Goal: Task Accomplishment & Management: Manage account settings

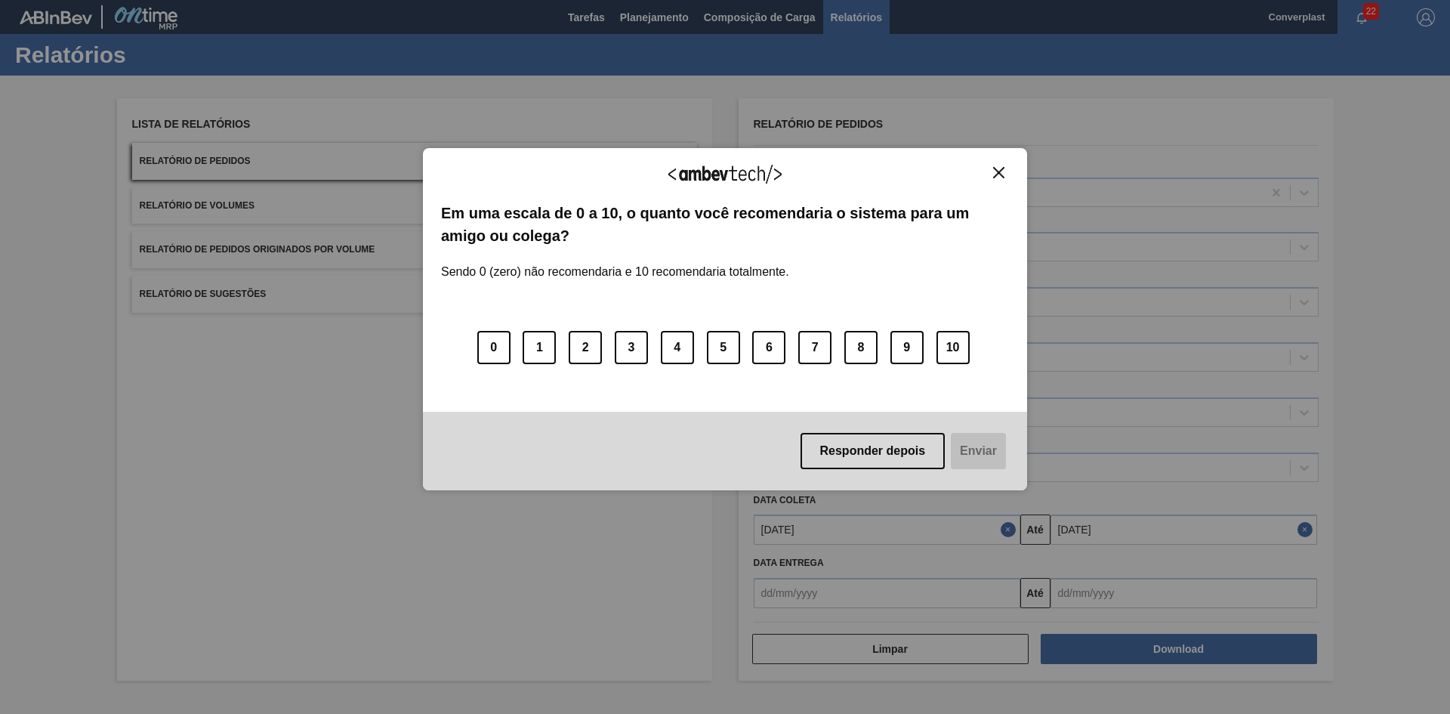
drag, startPoint x: 1003, startPoint y: 174, endPoint x: 933, endPoint y: 151, distance: 73.3
click at [1003, 174] on img "Close" at bounding box center [998, 172] width 11 height 11
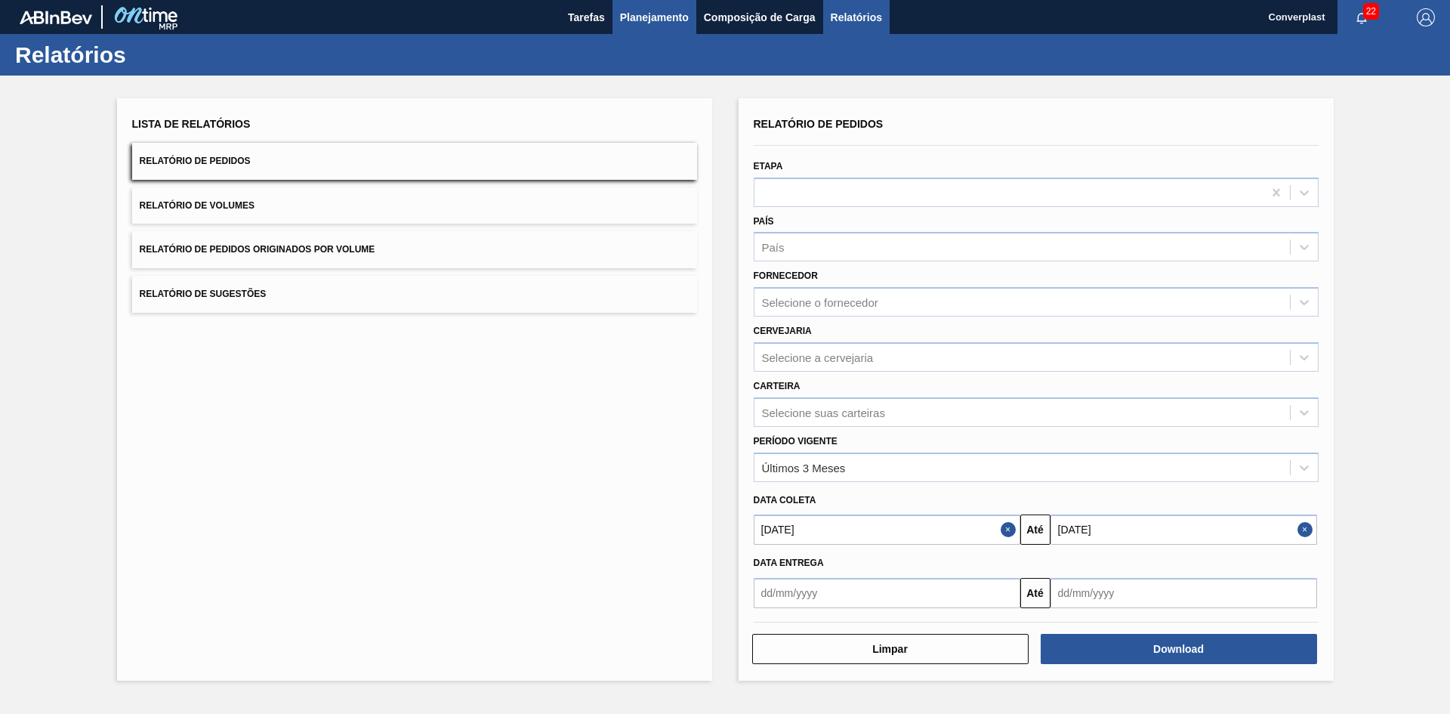
click at [626, 20] on span "Planejamento" at bounding box center [654, 17] width 69 height 18
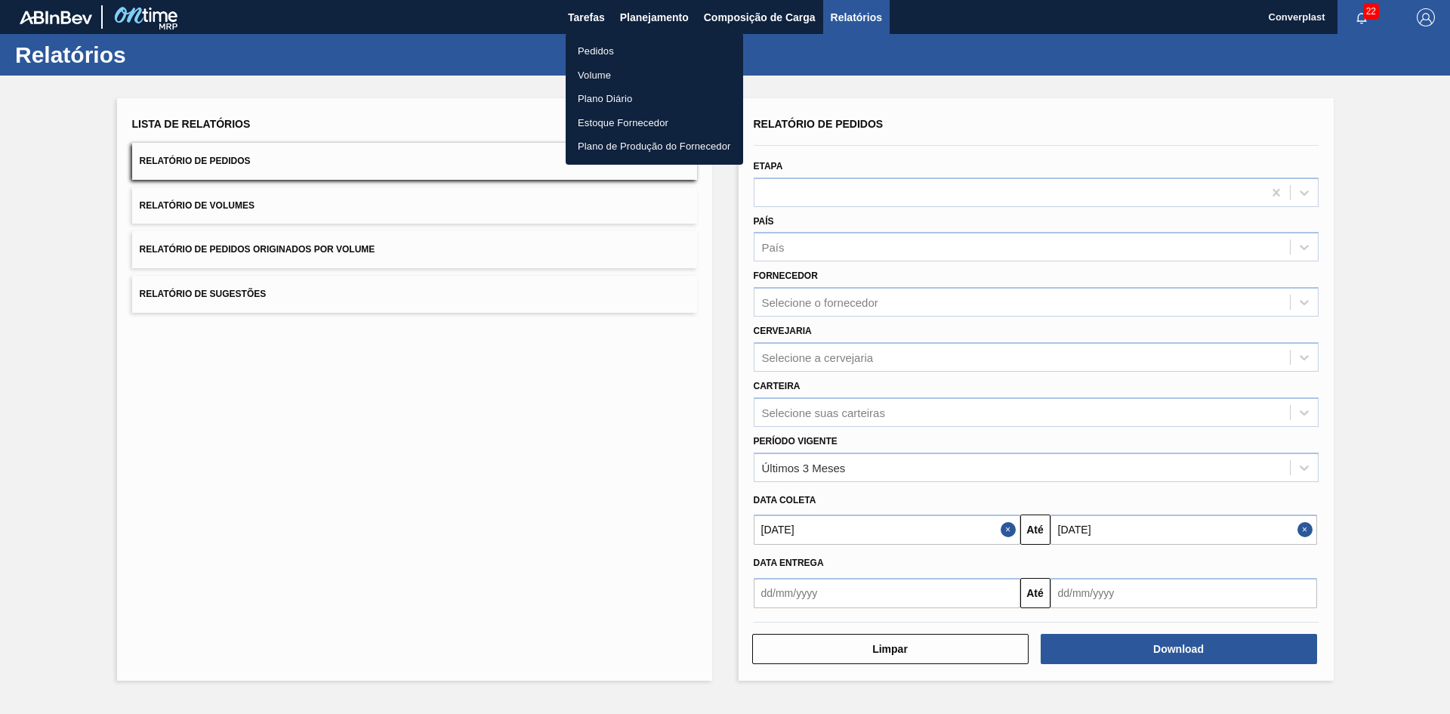
click at [615, 51] on li "Pedidos" at bounding box center [654, 51] width 177 height 24
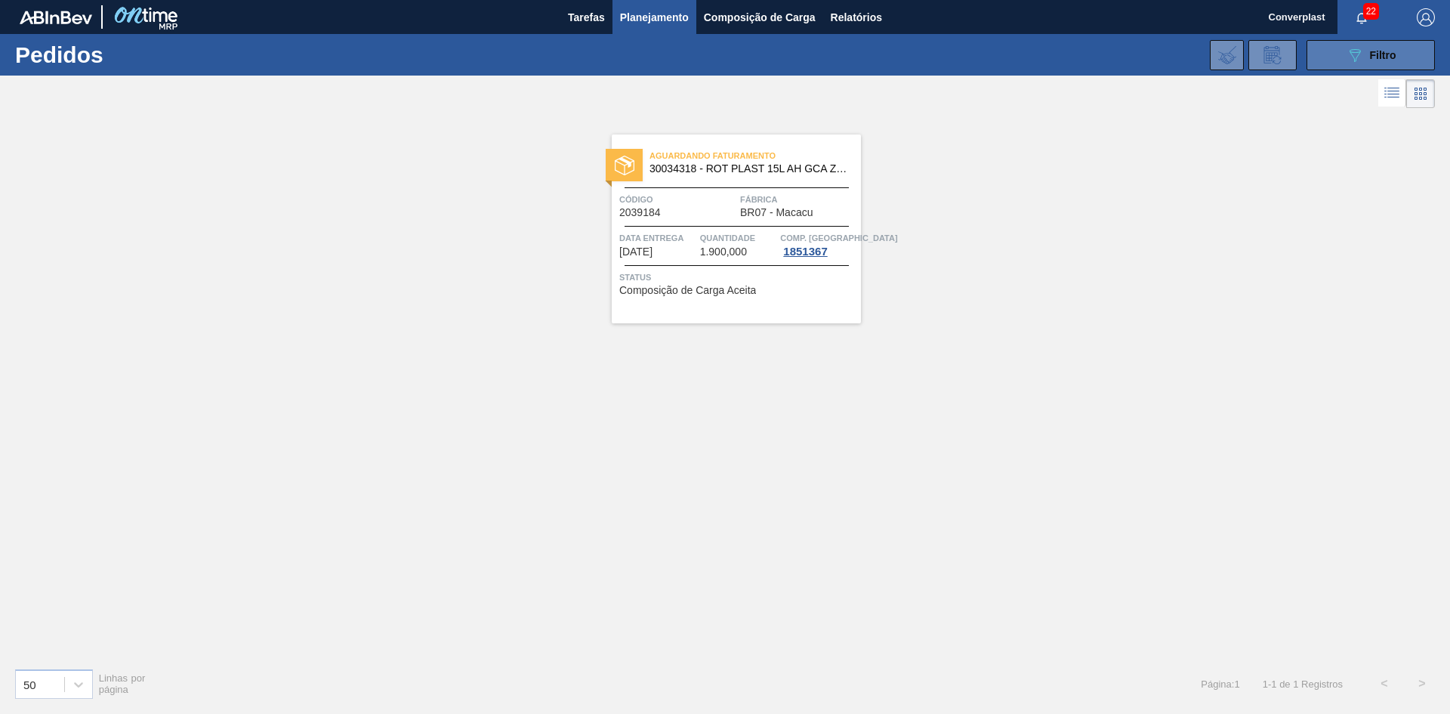
click at [1363, 63] on icon "089F7B8B-B2A5-4AFE-B5C0-19BA573D28AC" at bounding box center [1355, 55] width 18 height 18
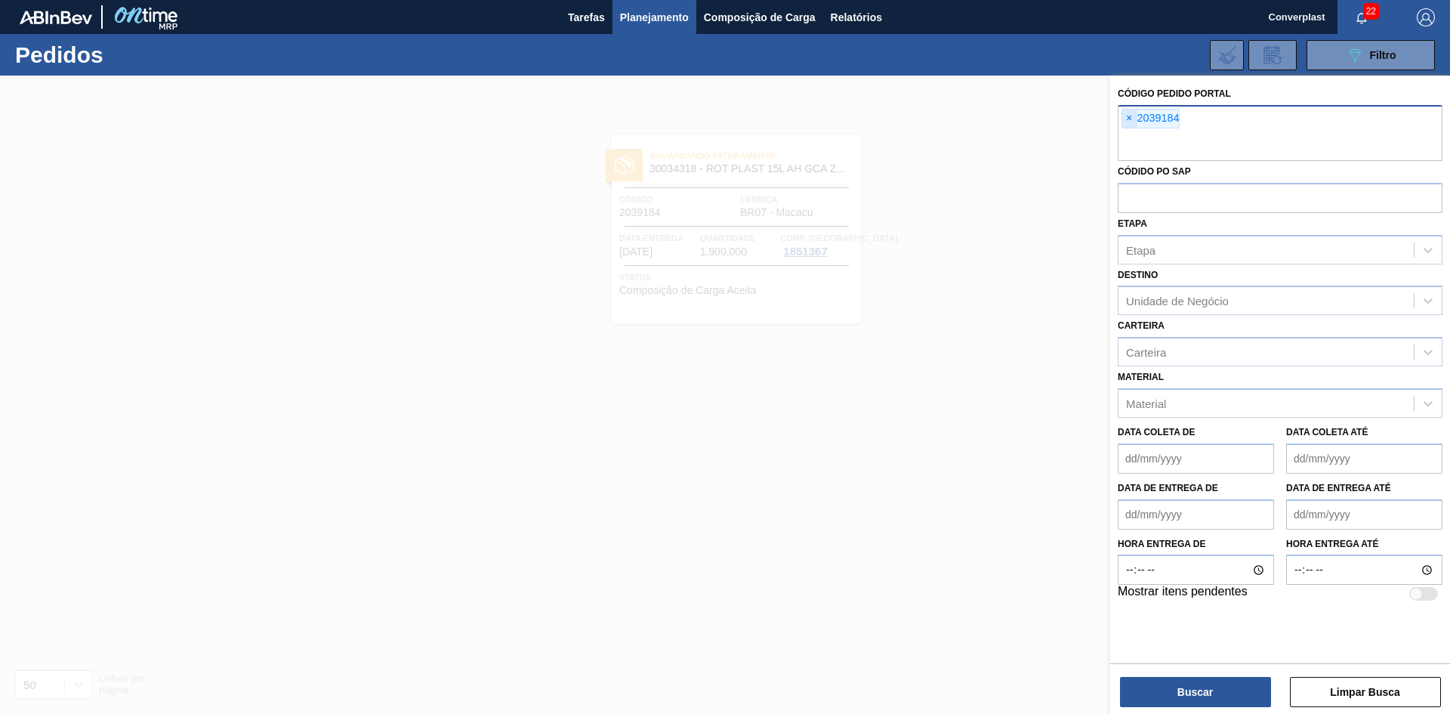
click at [1127, 119] on span "×" at bounding box center [1129, 119] width 14 height 18
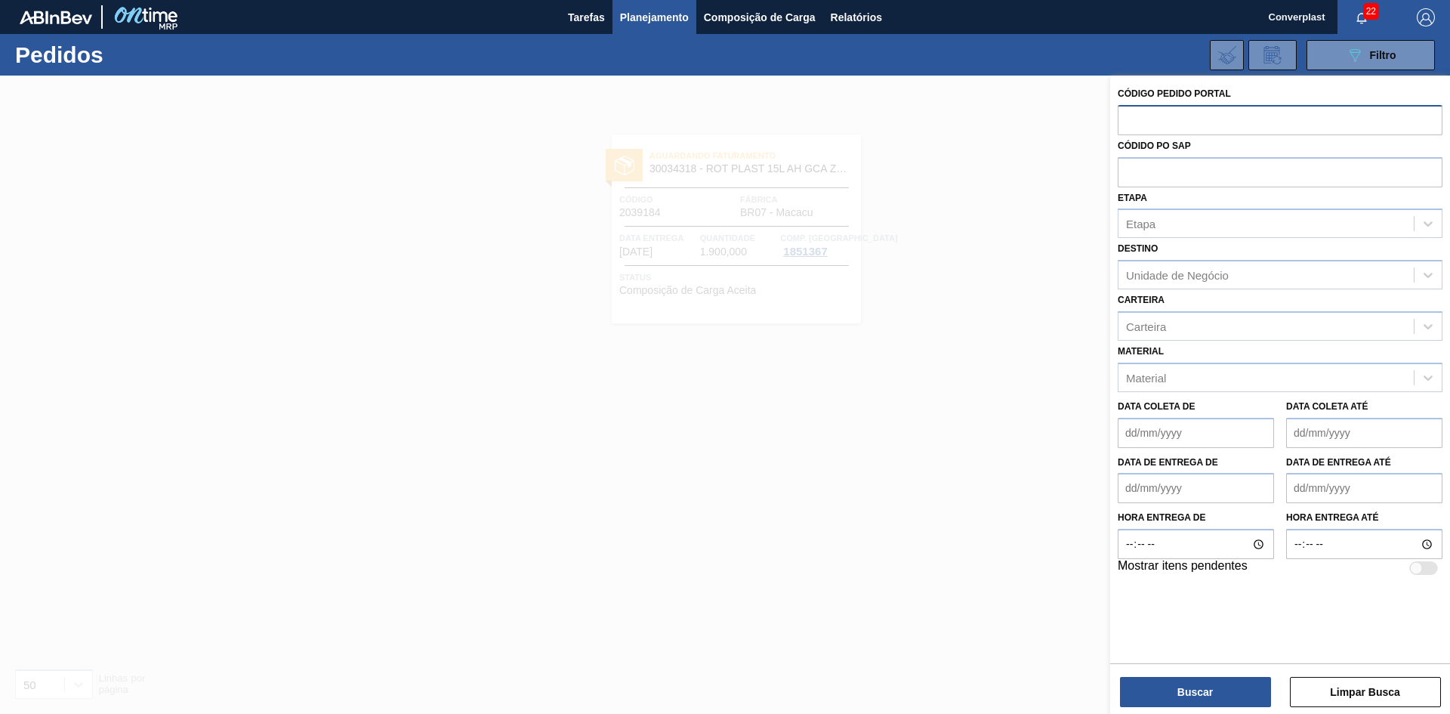
paste input "2027647"
type input "2027647"
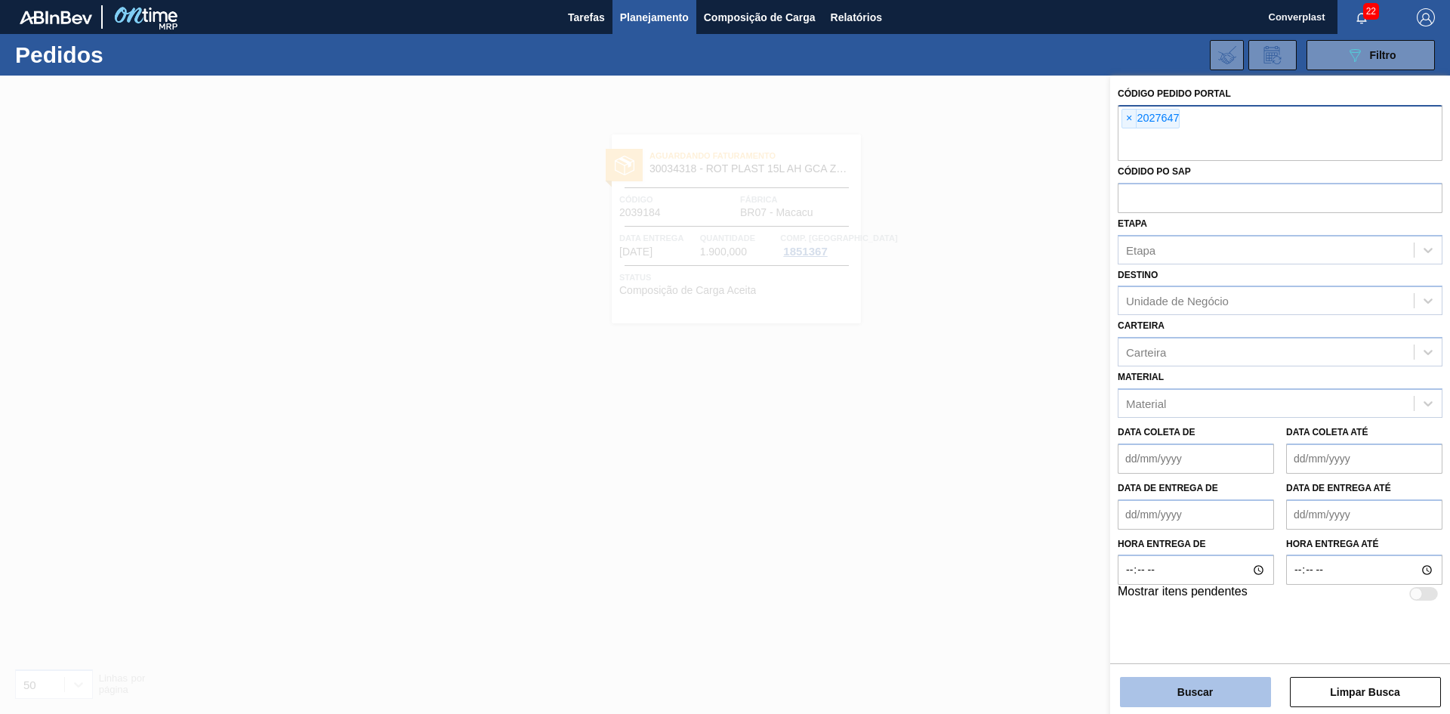
click at [1222, 700] on button "Buscar" at bounding box center [1195, 692] width 151 height 30
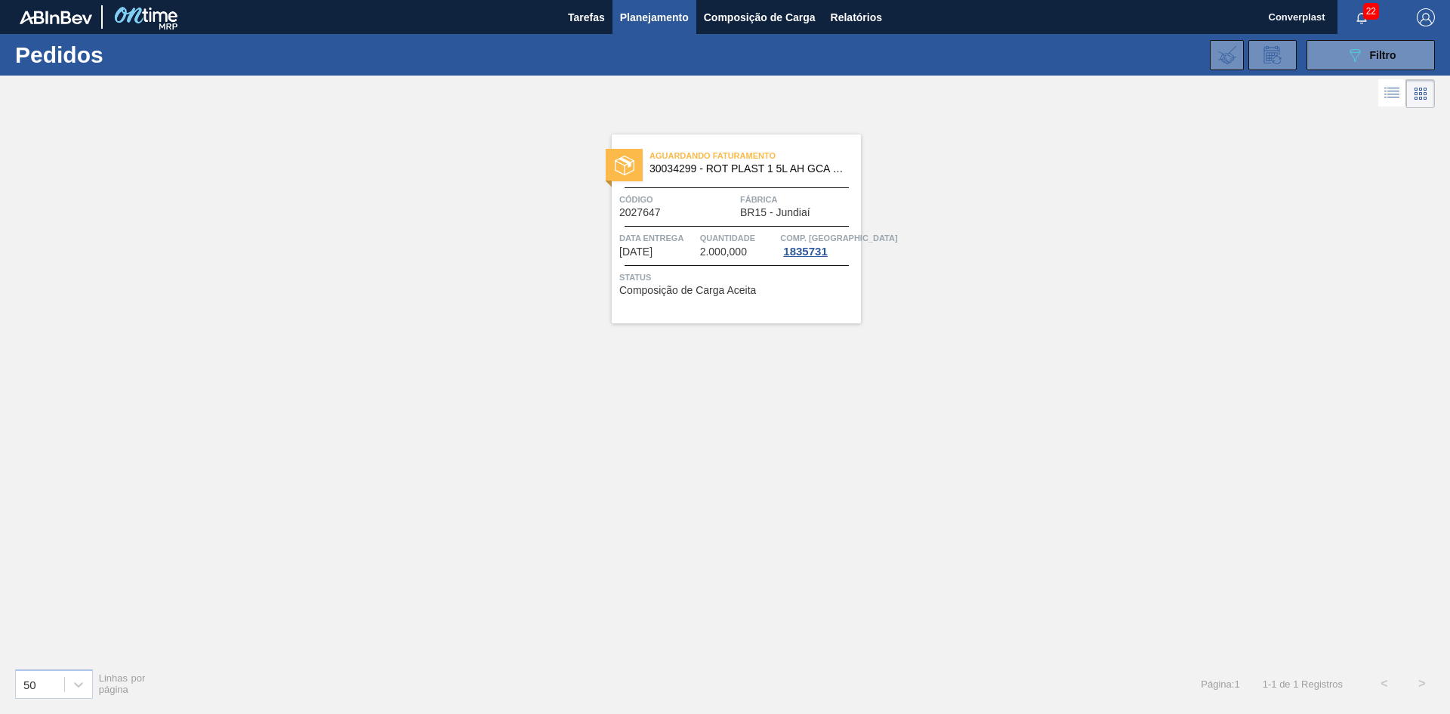
click at [728, 201] on span "Código" at bounding box center [677, 199] width 117 height 15
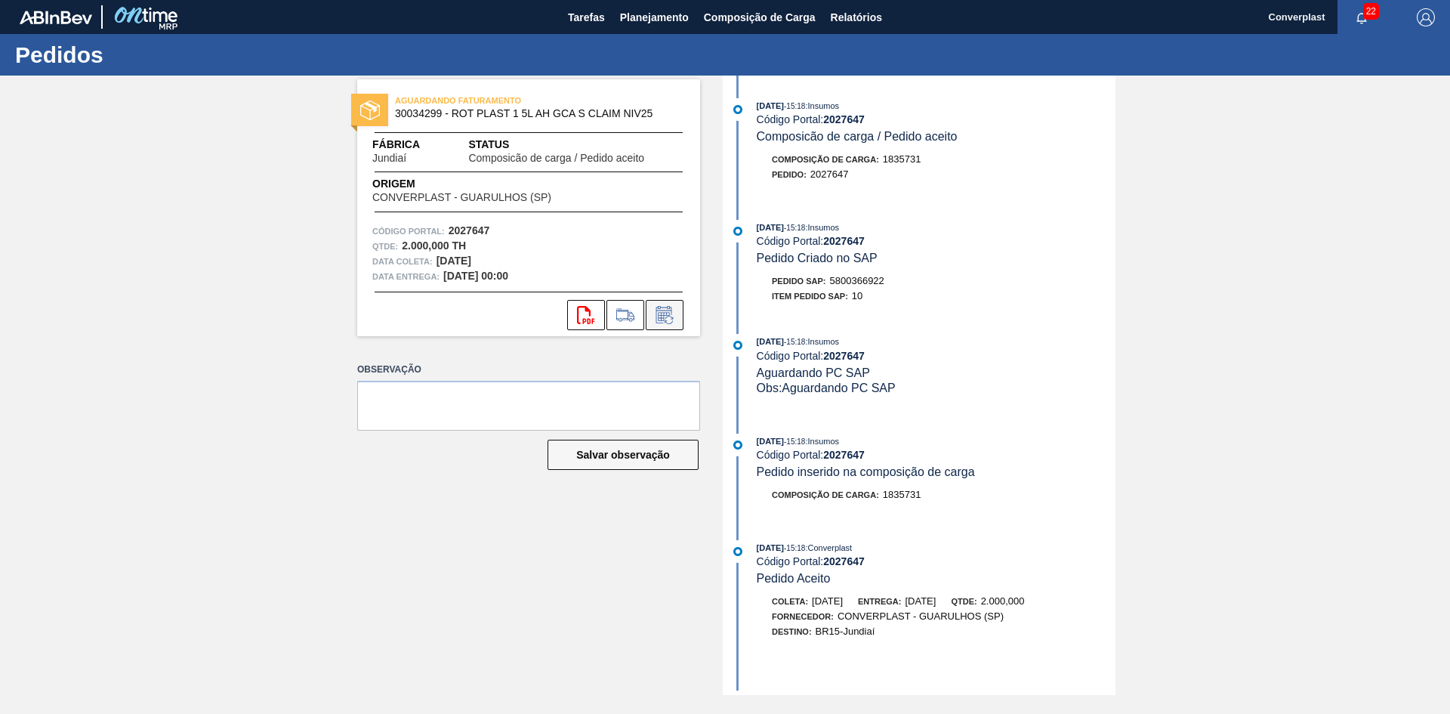
click at [660, 318] on icon at bounding box center [663, 316] width 11 height 9
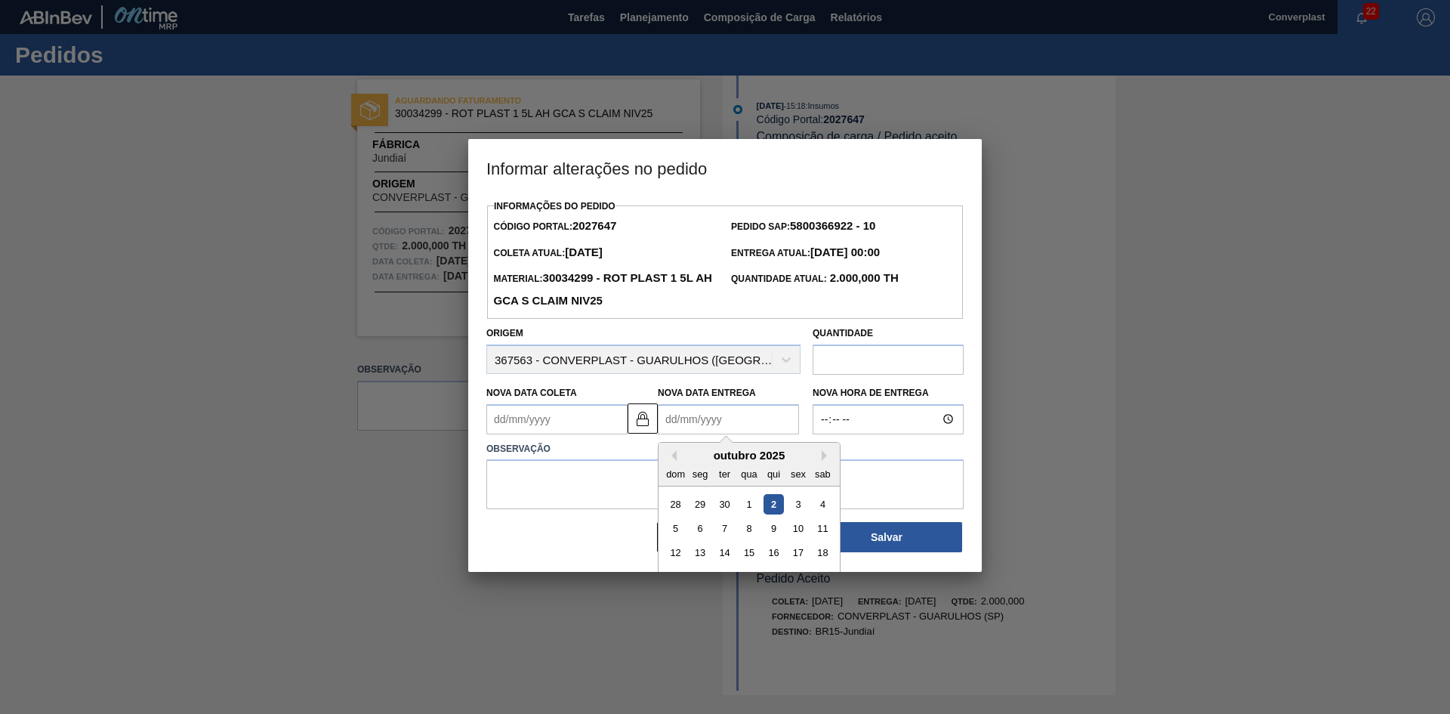
click at [714, 422] on Entrega2027647 "Nova Data Entrega" at bounding box center [728, 419] width 141 height 30
type Coleta2027647 "[DATE]"
type Entrega2027647 "1"
type Coleta2027647 "[DATE]"
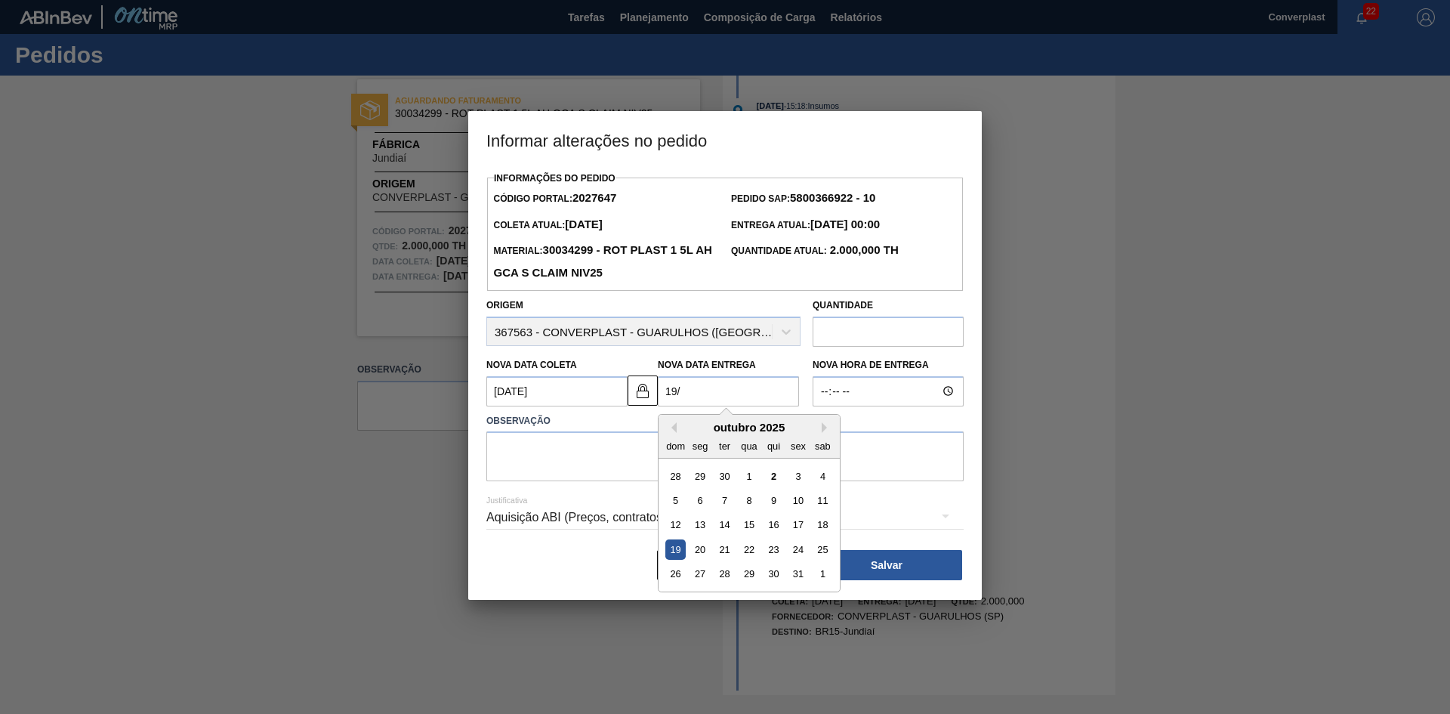
type Entrega2027647 "19"
type Coleta2027647 "[DATE]"
type Entrega2027647 "1"
type Coleta2027647 "[DATE]"
type Entrega2027647 "0"
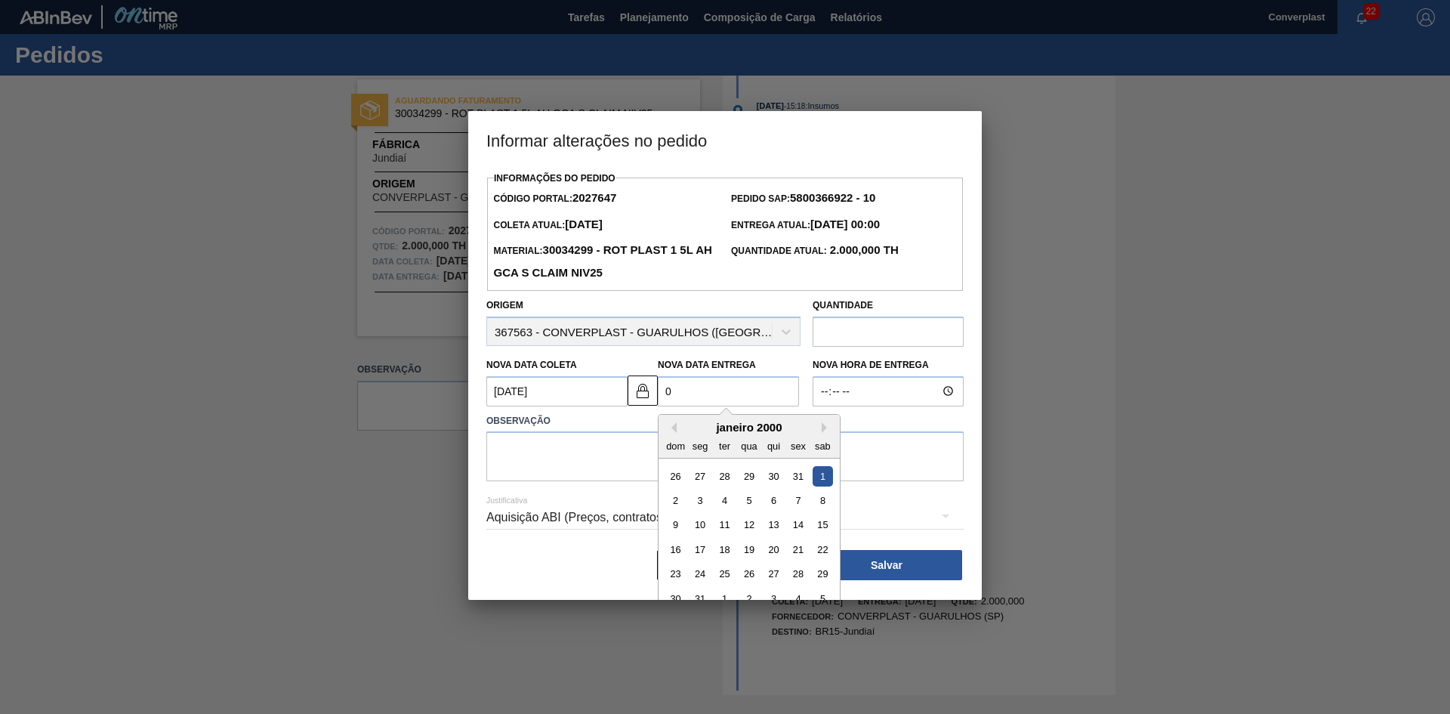
type Coleta2027647 "[DATE]"
type Entrega2027647 "09/"
type Coleta2027647 "[DATE]"
type Entrega2027647 "09/1"
type Coleta2027647 "[DATE]"
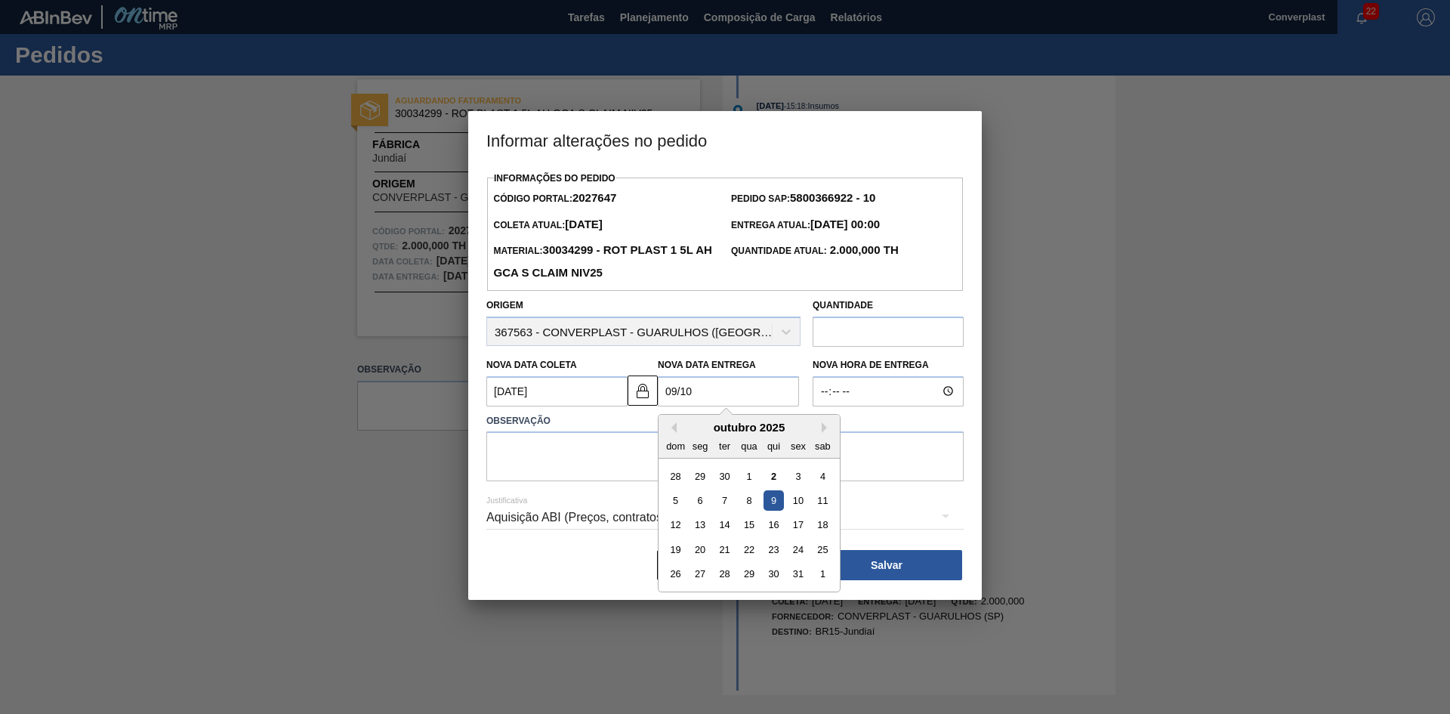
click at [773, 508] on div "9" at bounding box center [774, 500] width 20 height 20
type Entrega2027647 "[DATE]"
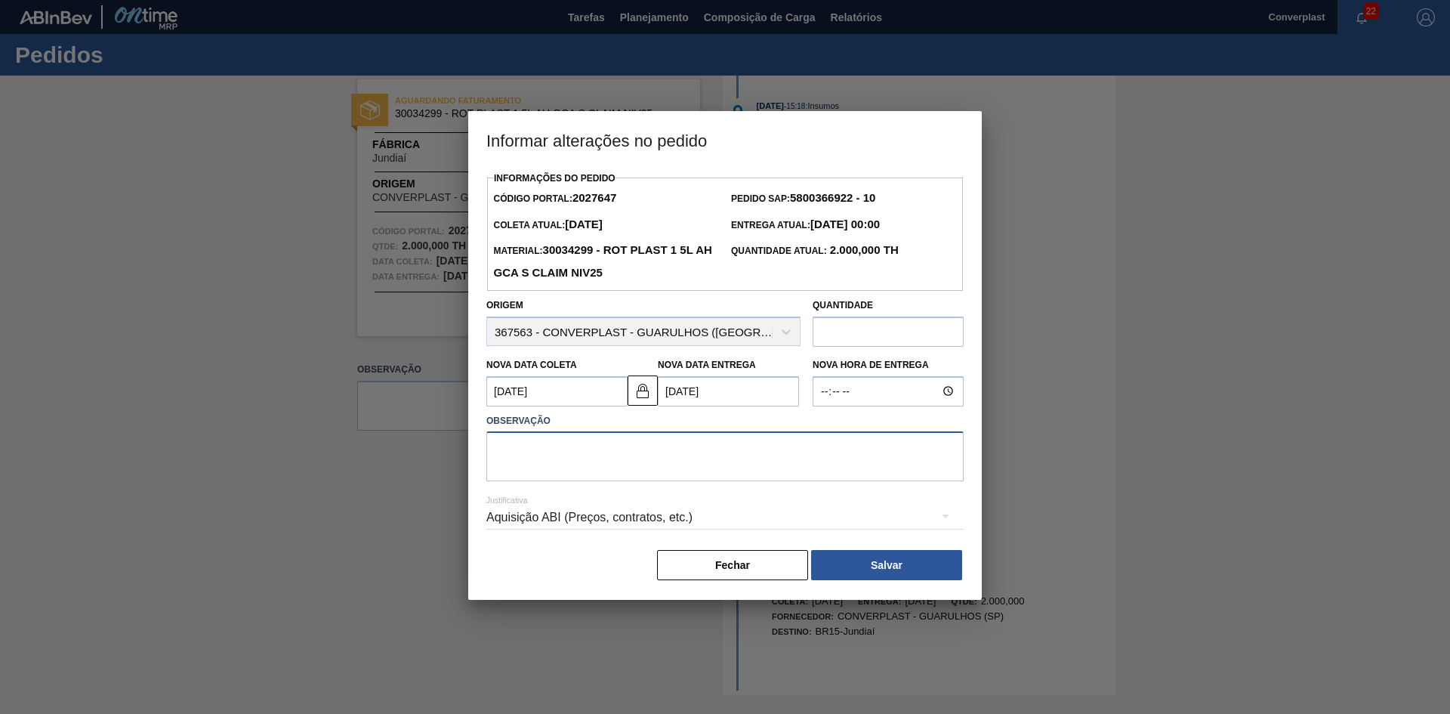
click at [605, 473] on textarea at bounding box center [724, 456] width 477 height 50
type textarea "ajuste data"
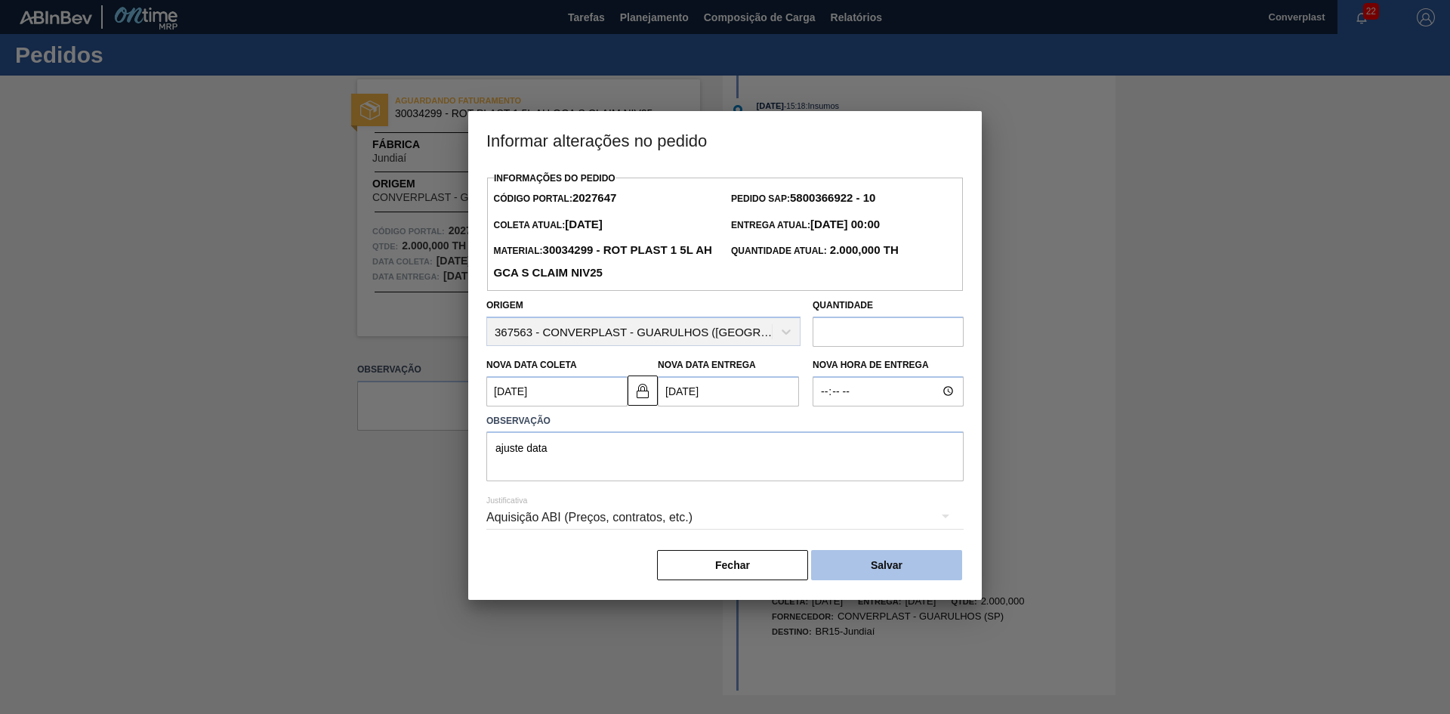
click at [905, 563] on button "Salvar" at bounding box center [886, 565] width 151 height 30
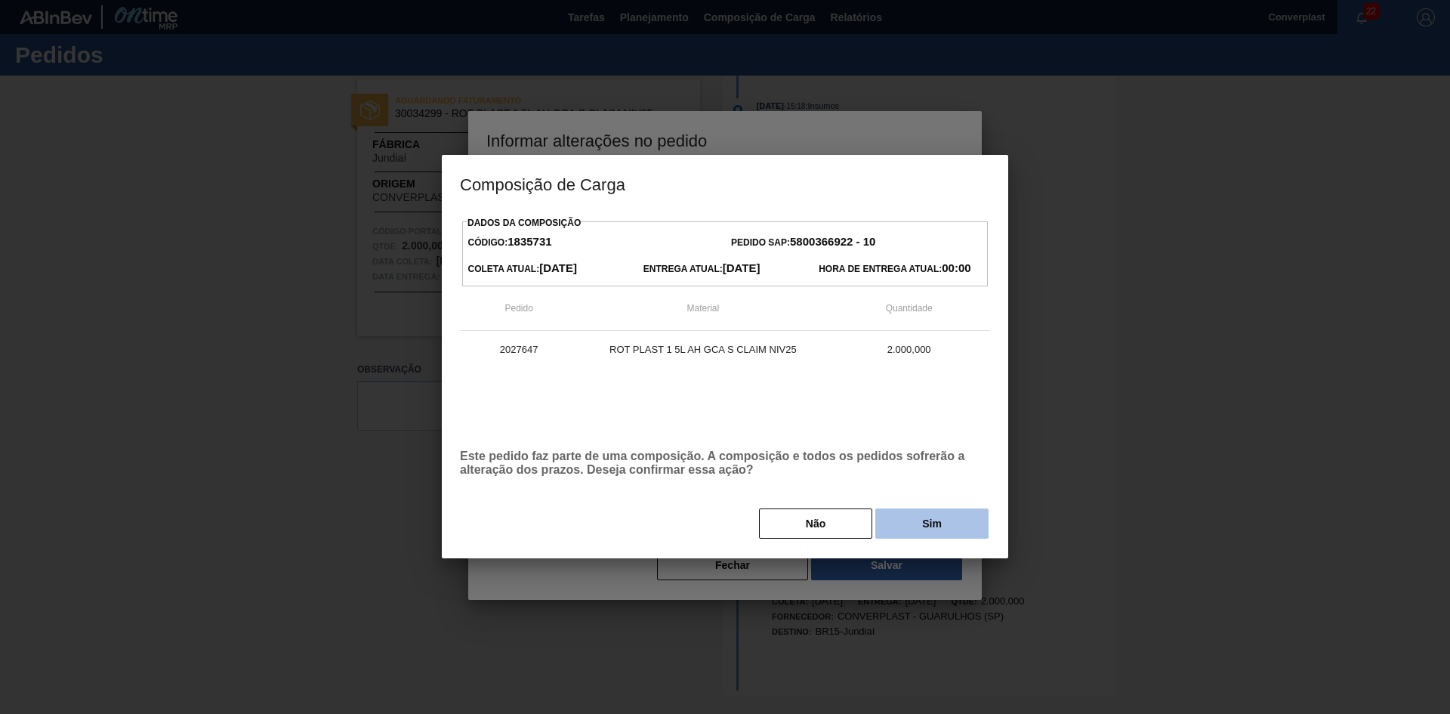
click at [941, 526] on button "Sim" at bounding box center [931, 523] width 113 height 30
